Goal: Entertainment & Leisure: Consume media (video, audio)

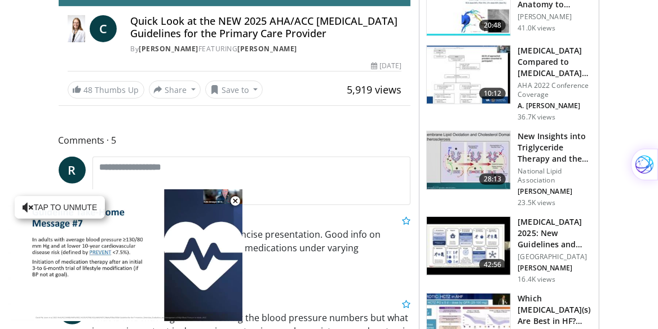
scroll to position [347, 0]
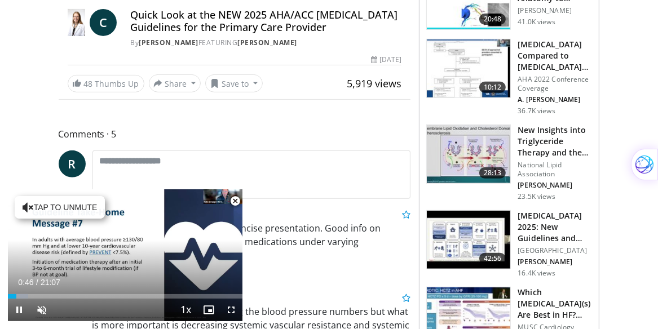
click at [238, 203] on span "Video Player" at bounding box center [235, 201] width 23 height 23
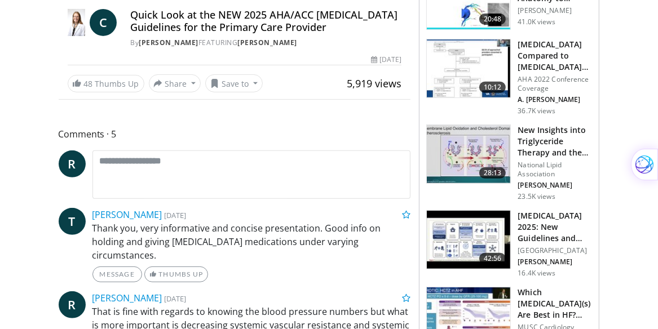
scroll to position [149, 0]
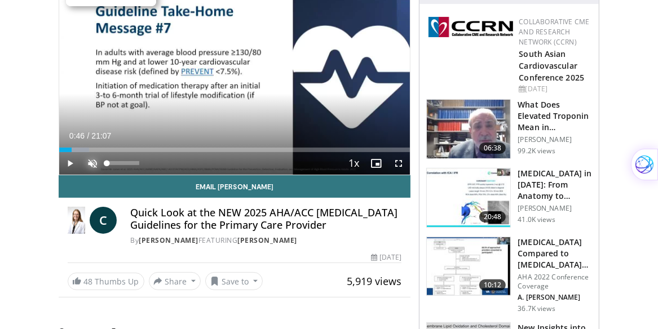
click at [90, 164] on span "Video Player" at bounding box center [93, 163] width 23 height 23
click at [72, 162] on span "Video Player" at bounding box center [70, 163] width 23 height 23
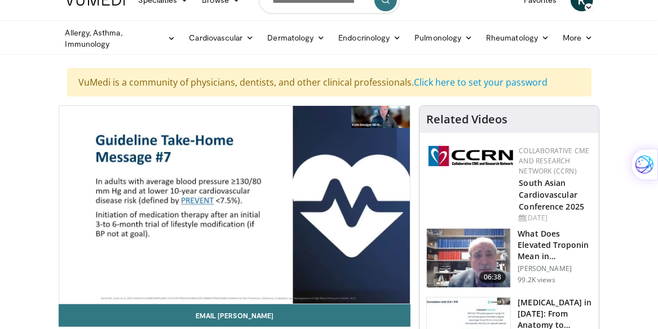
scroll to position [0, 0]
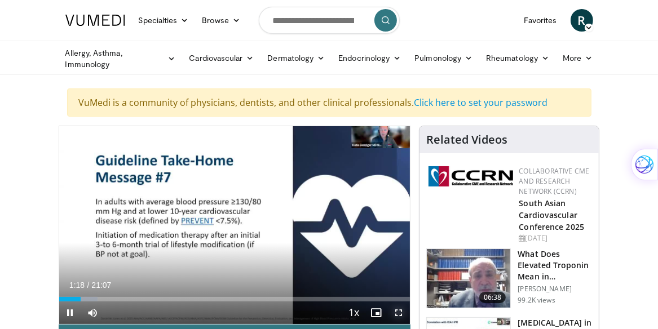
click at [399, 310] on span "Video Player" at bounding box center [399, 313] width 23 height 23
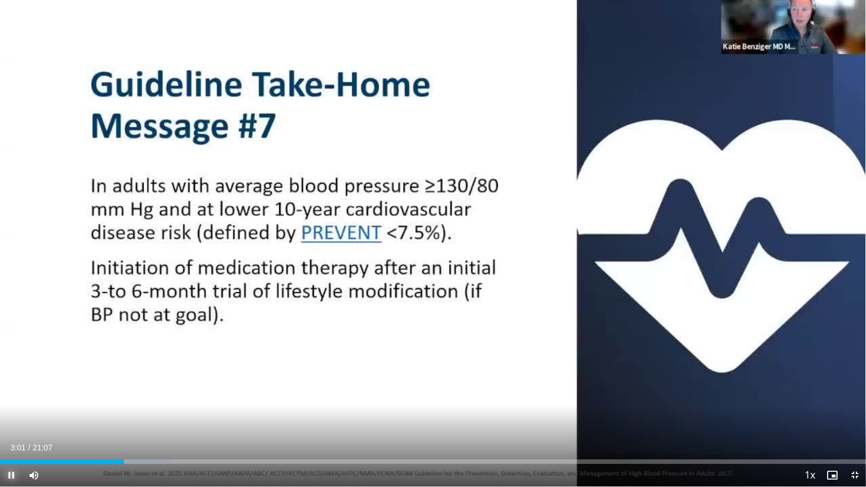
click at [9, 329] on span "Video Player" at bounding box center [11, 475] width 23 height 23
click at [658, 329] on span "Video Player" at bounding box center [832, 475] width 23 height 23
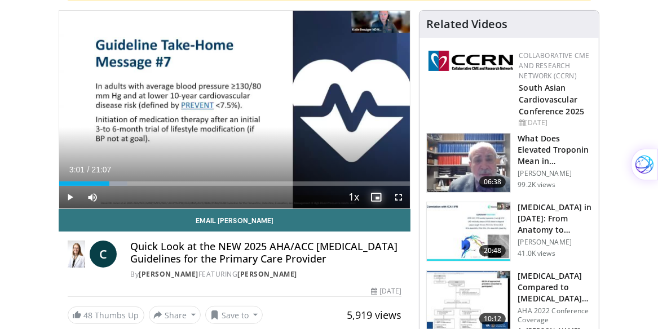
scroll to position [79, 0]
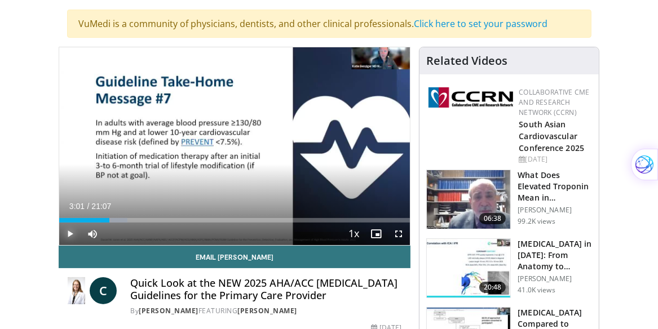
click at [72, 234] on span "Video Player" at bounding box center [70, 234] width 23 height 23
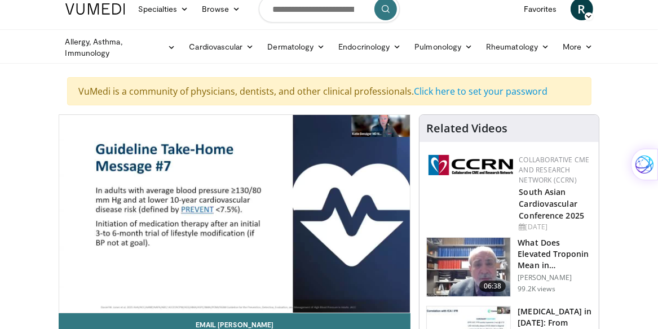
scroll to position [0, 0]
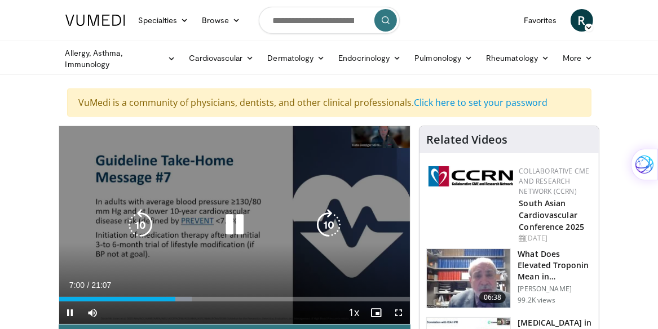
click at [404, 255] on div "10 seconds Tap to unmute" at bounding box center [234, 225] width 351 height 198
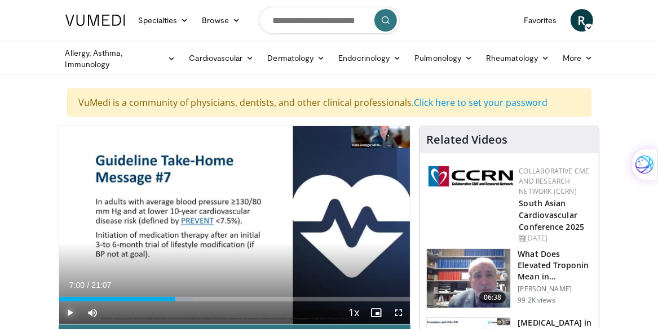
click at [72, 312] on span "Video Player" at bounding box center [70, 313] width 23 height 23
click at [398, 311] on span "Video Player" at bounding box center [399, 313] width 23 height 23
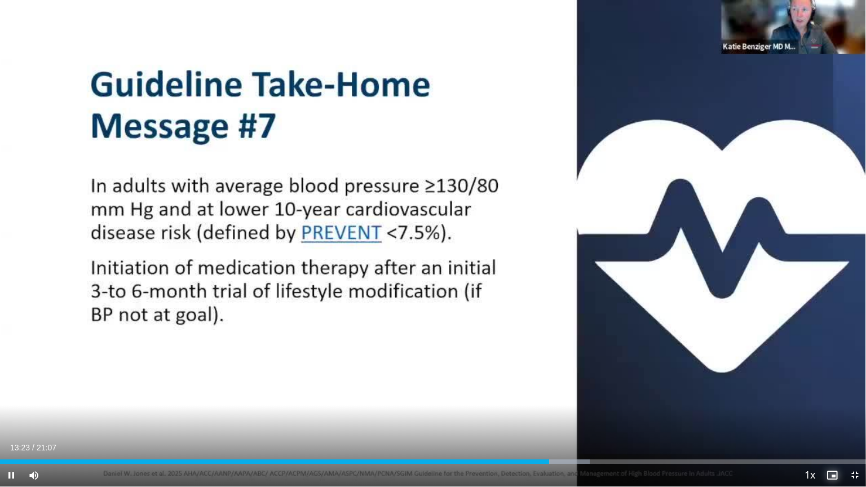
click at [658, 329] on span "Video Player" at bounding box center [832, 475] width 23 height 23
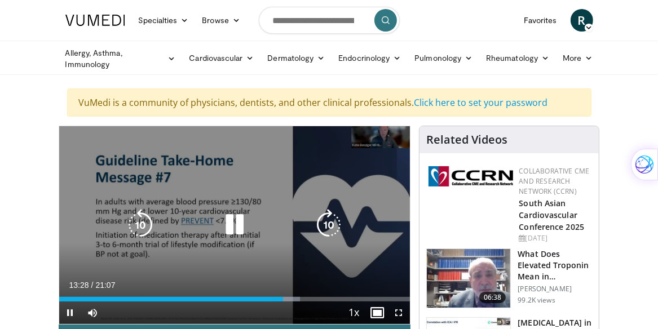
click at [271, 239] on div "10 seconds Tap to unmute" at bounding box center [234, 225] width 351 height 198
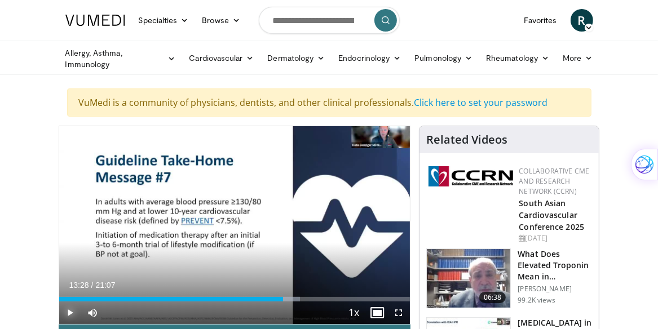
click at [72, 309] on span "Video Player" at bounding box center [70, 313] width 23 height 23
click at [398, 311] on span "Video Player" at bounding box center [399, 313] width 23 height 23
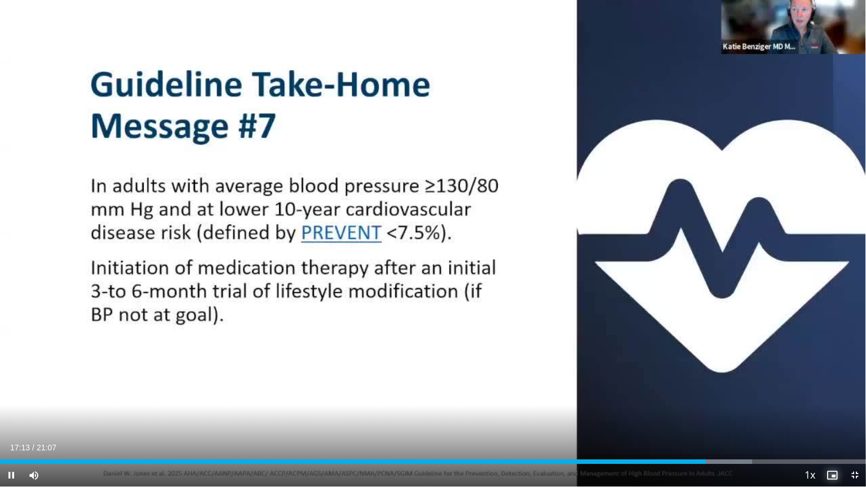
click at [658, 329] on span "Video Player" at bounding box center [832, 475] width 23 height 23
